Goal: Transaction & Acquisition: Download file/media

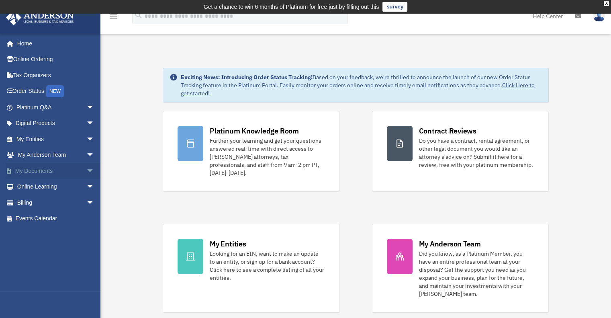
click at [86, 169] on span "arrow_drop_down" at bounding box center [94, 171] width 16 height 16
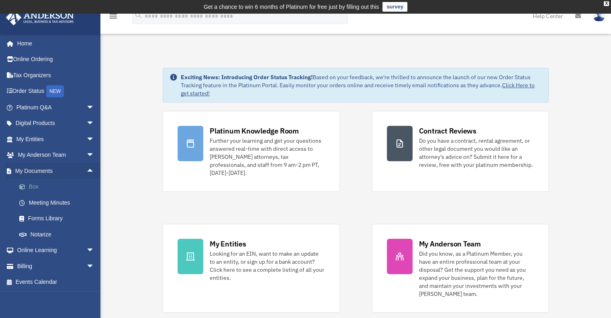
click at [35, 188] on link "Box" at bounding box center [58, 187] width 95 height 16
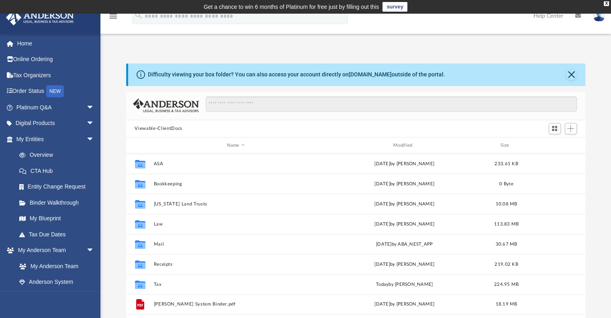
scroll to position [176, 453]
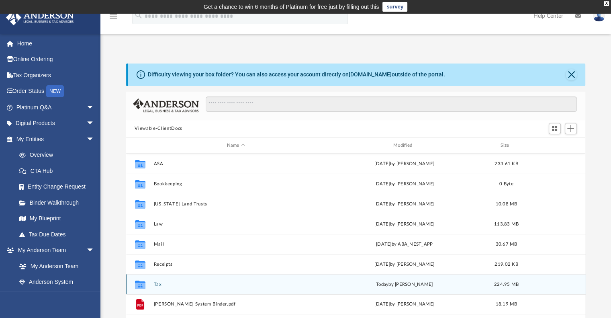
click at [155, 283] on button "Tax" at bounding box center [235, 283] width 165 height 5
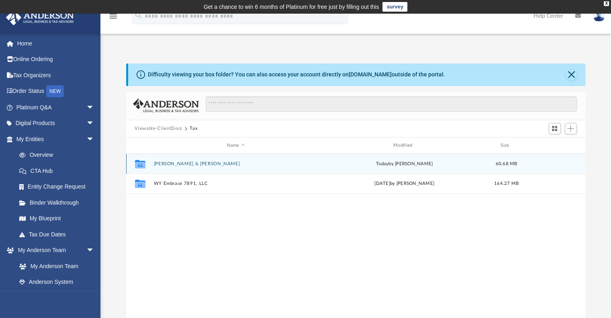
click at [180, 163] on button "[PERSON_NAME] & [PERSON_NAME]" at bounding box center [235, 163] width 165 height 5
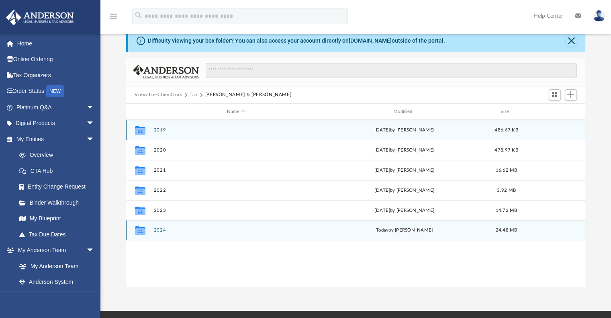
scroll to position [40, 0]
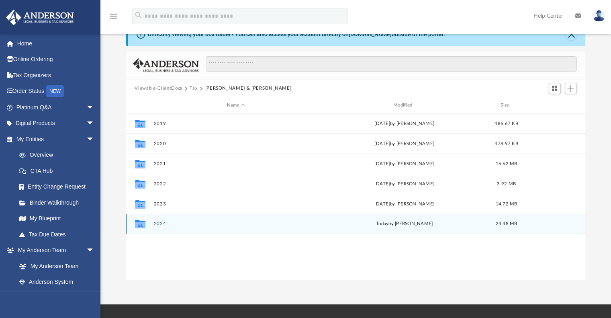
click at [157, 222] on button "2024" at bounding box center [235, 223] width 165 height 5
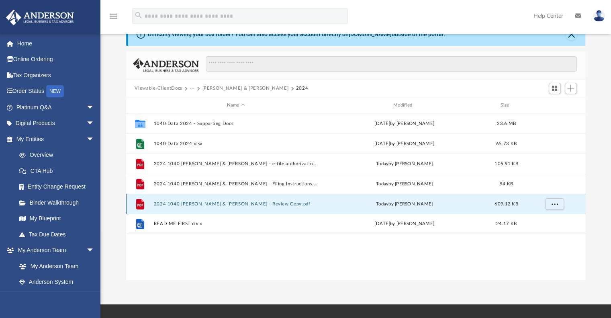
click at [236, 204] on button "2024 1040 [PERSON_NAME] & [PERSON_NAME] - Review Copy.pdf" at bounding box center [235, 203] width 165 height 5
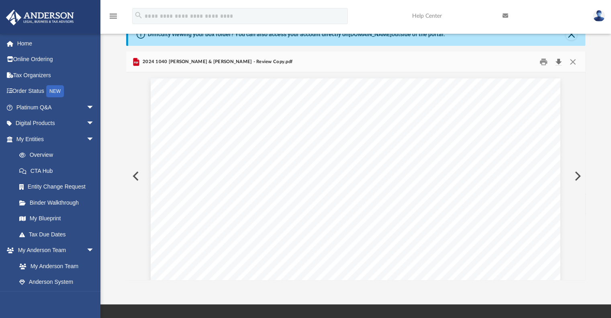
click at [557, 61] on button "Download" at bounding box center [558, 61] width 14 height 12
